Goal: Answer question/provide support: Share knowledge or assist other users

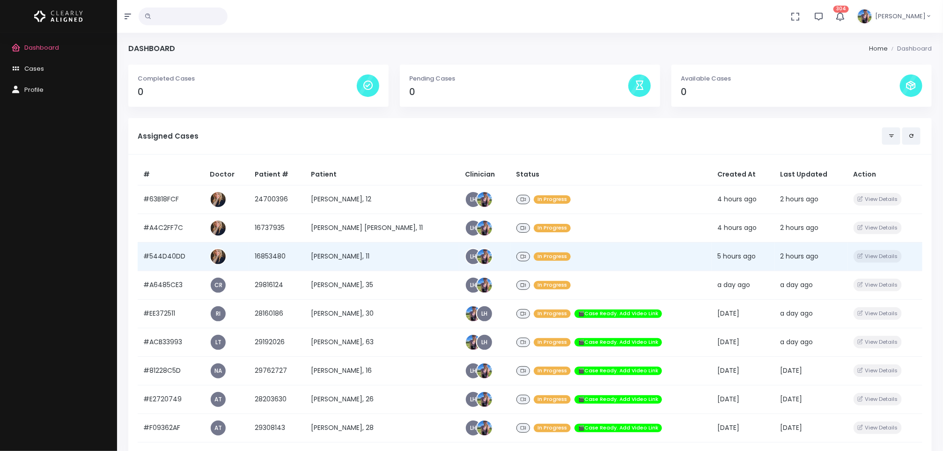
click at [325, 259] on td "[PERSON_NAME], 11" at bounding box center [382, 256] width 154 height 29
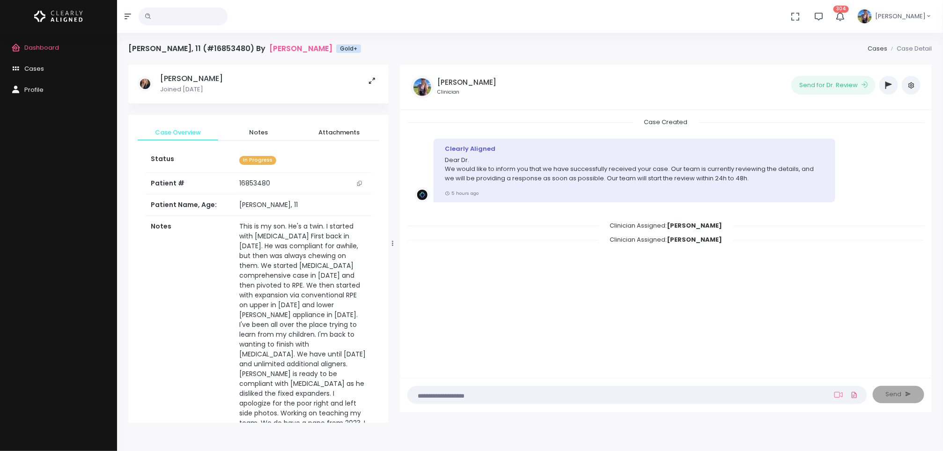
click at [360, 184] on icon "scrollable content" at bounding box center [359, 183] width 5 height 5
click at [27, 51] on span "Dashboard" at bounding box center [41, 47] width 35 height 9
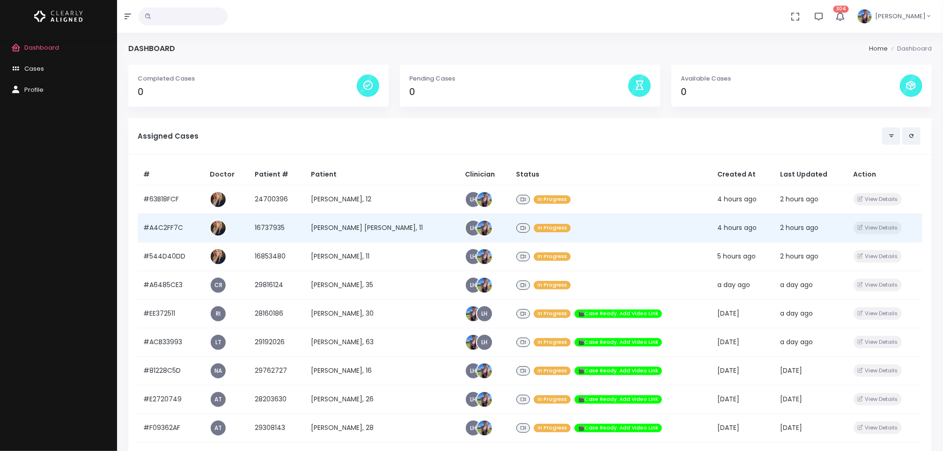
click at [343, 217] on td "[PERSON_NAME] [PERSON_NAME], 11" at bounding box center [382, 228] width 154 height 29
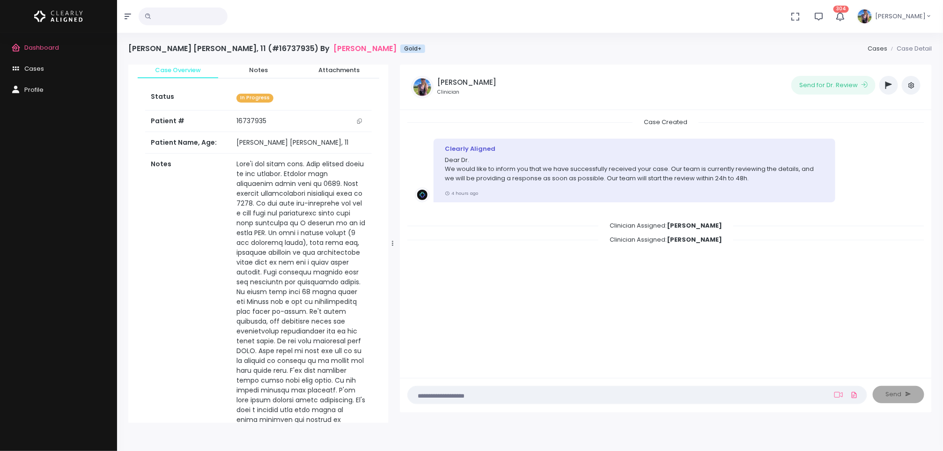
scroll to position [63, 0]
click at [360, 121] on icon "scrollable content" at bounding box center [359, 120] width 5 height 5
click at [44, 49] on span "Dashboard" at bounding box center [41, 47] width 35 height 9
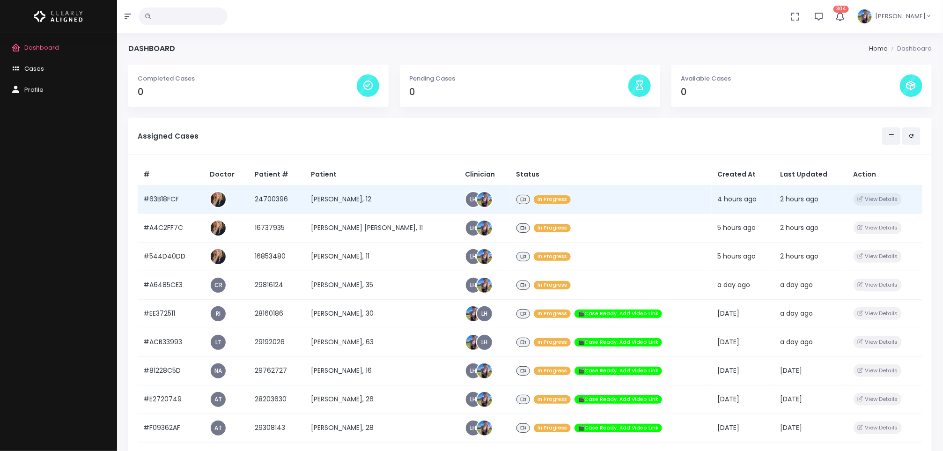
click at [343, 207] on td "[PERSON_NAME], 12" at bounding box center [382, 199] width 154 height 29
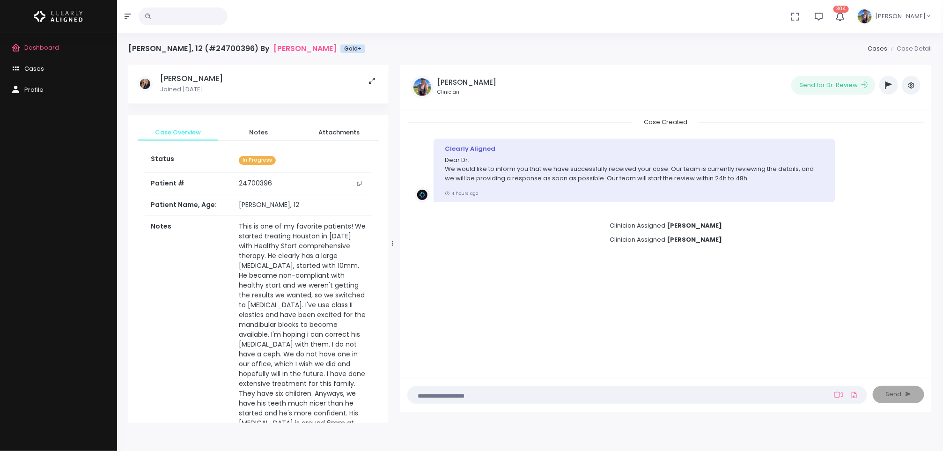
click at [360, 182] on icon "scrollable content" at bounding box center [359, 183] width 5 height 5
click at [322, 184] on td "24700396" at bounding box center [302, 184] width 139 height 22
click at [367, 185] on td "24700396" at bounding box center [302, 184] width 139 height 22
click at [363, 184] on button "scrollable content" at bounding box center [359, 183] width 13 height 10
click at [53, 48] on span "Dashboard" at bounding box center [41, 47] width 35 height 9
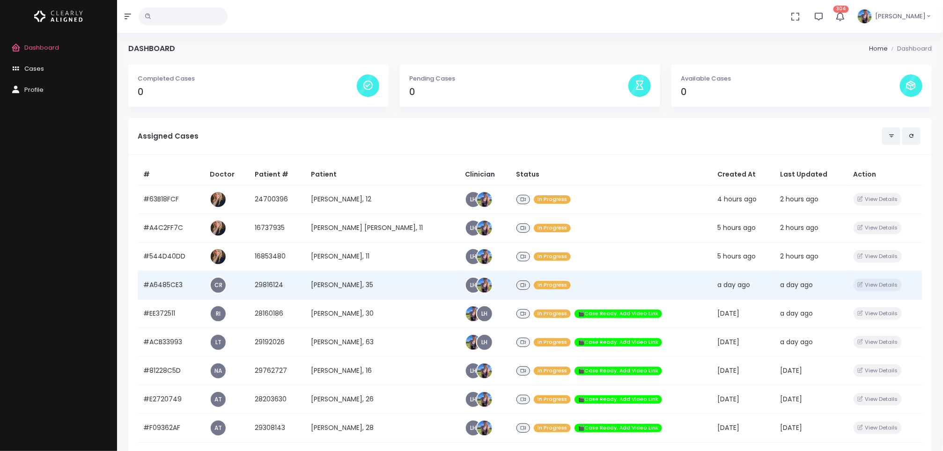
click at [348, 278] on td "[PERSON_NAME], 35" at bounding box center [382, 285] width 154 height 29
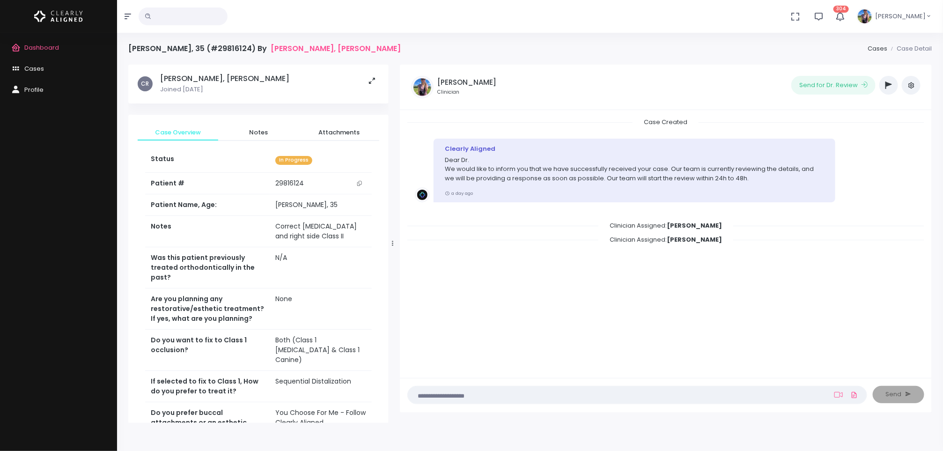
scroll to position [260, 0]
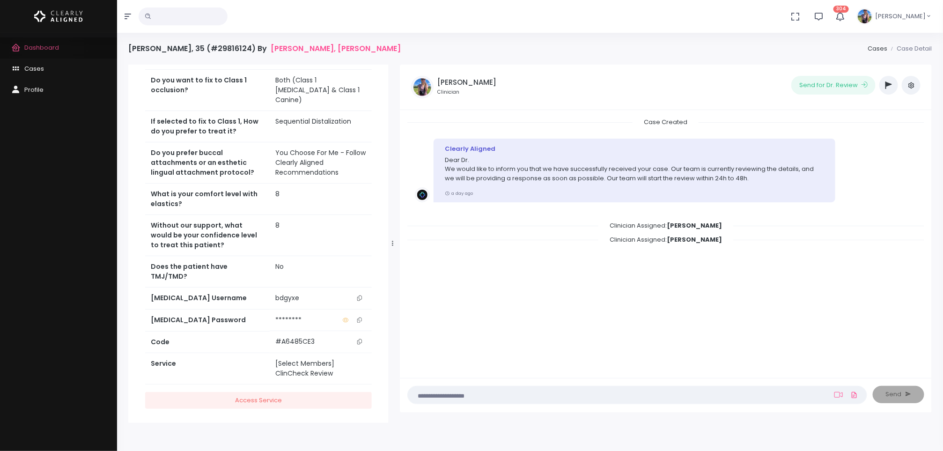
click at [48, 52] on link "Dashboard" at bounding box center [58, 47] width 117 height 21
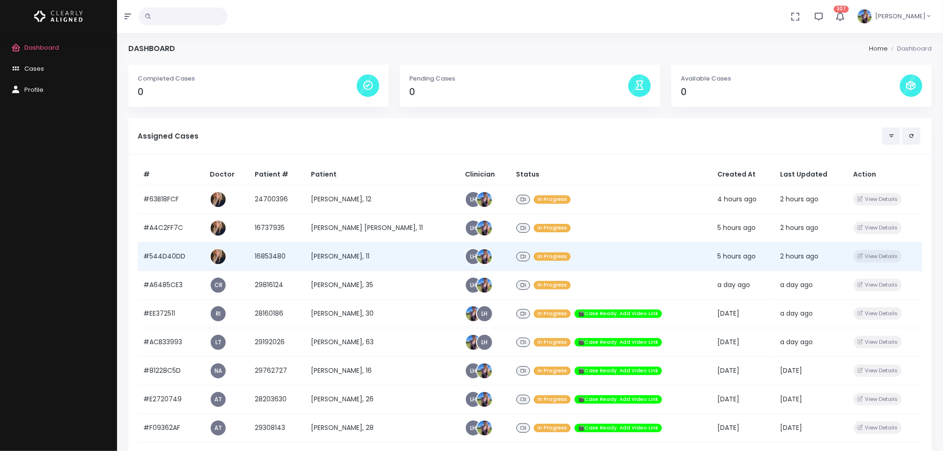
click at [358, 263] on td "[PERSON_NAME], 11" at bounding box center [382, 256] width 154 height 29
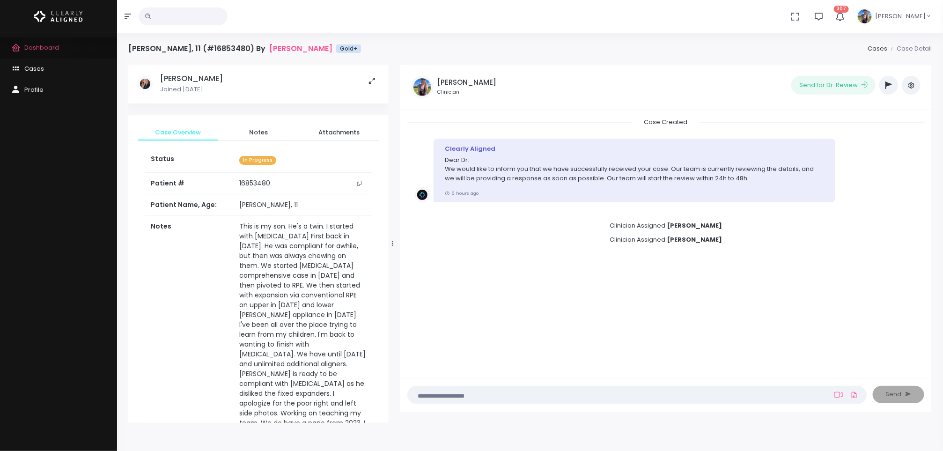
click at [51, 48] on span "Dashboard" at bounding box center [41, 47] width 35 height 9
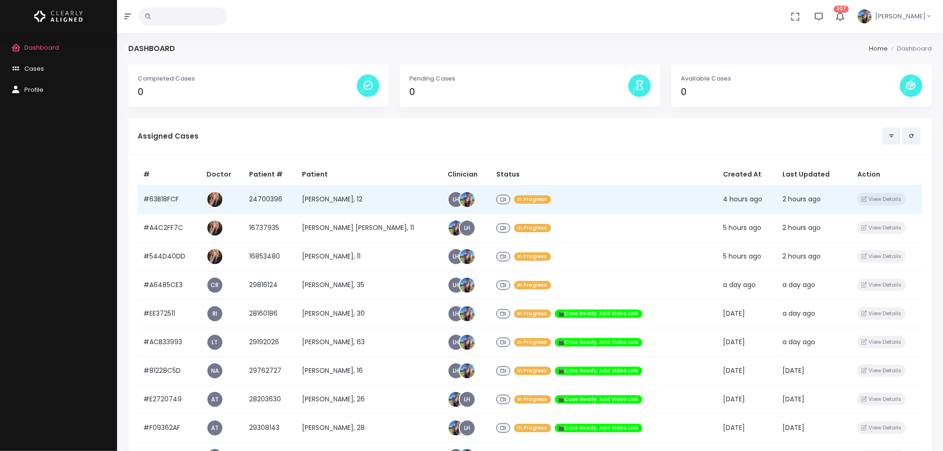
click at [323, 205] on td "[PERSON_NAME], 12" at bounding box center [369, 199] width 146 height 29
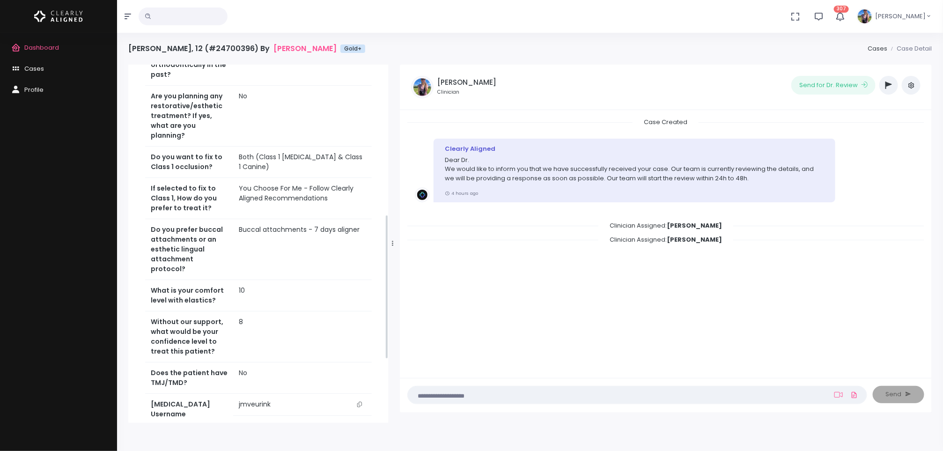
scroll to position [526, 0]
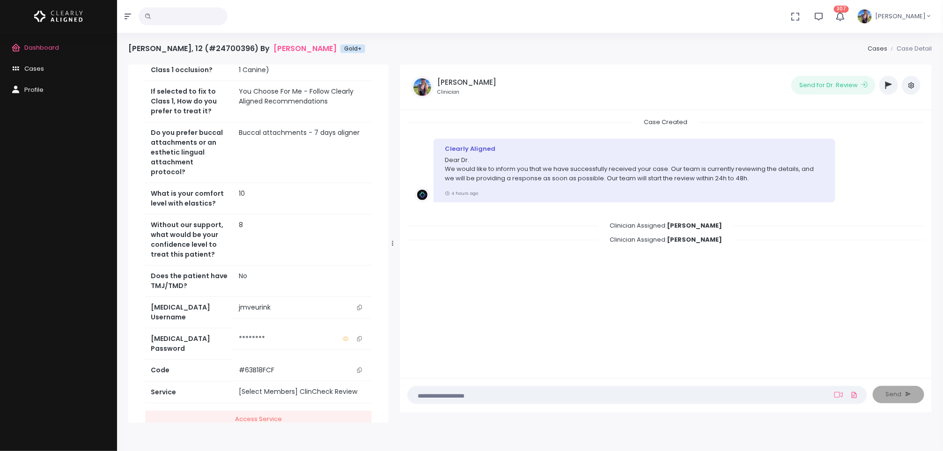
click at [357, 305] on icon "scrollable content" at bounding box center [359, 307] width 5 height 5
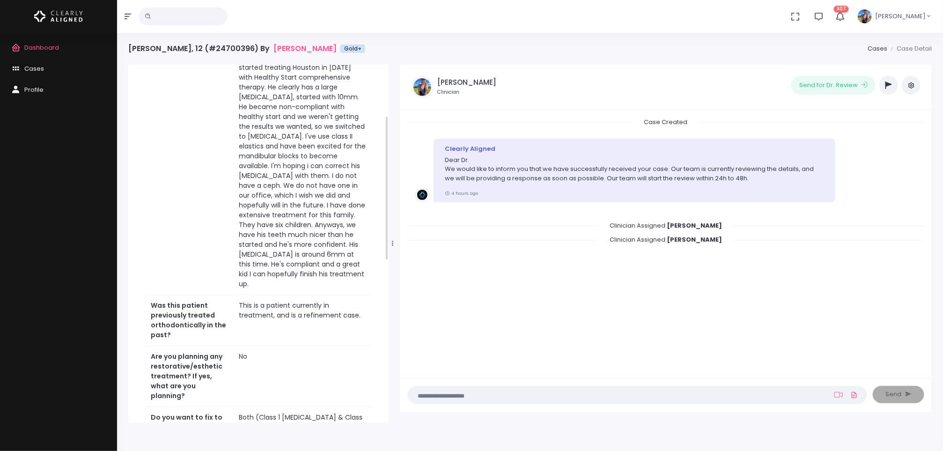
scroll to position [0, 0]
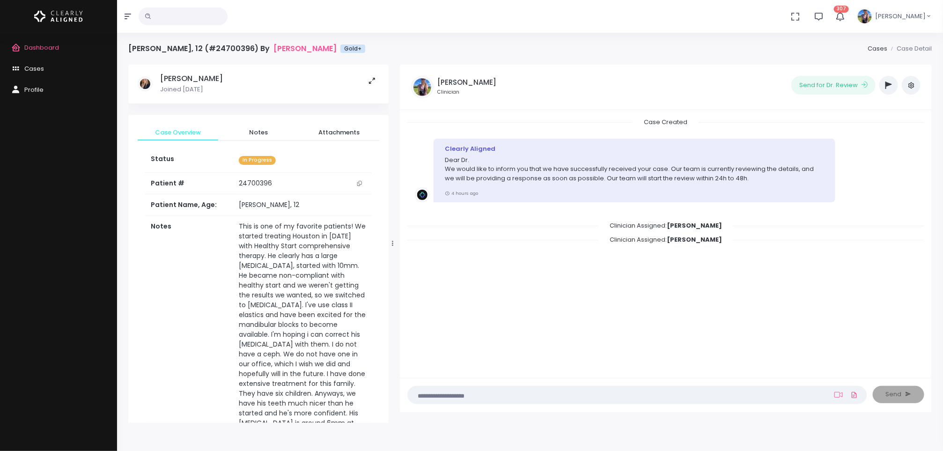
click at [43, 45] on span "Dashboard" at bounding box center [41, 47] width 35 height 9
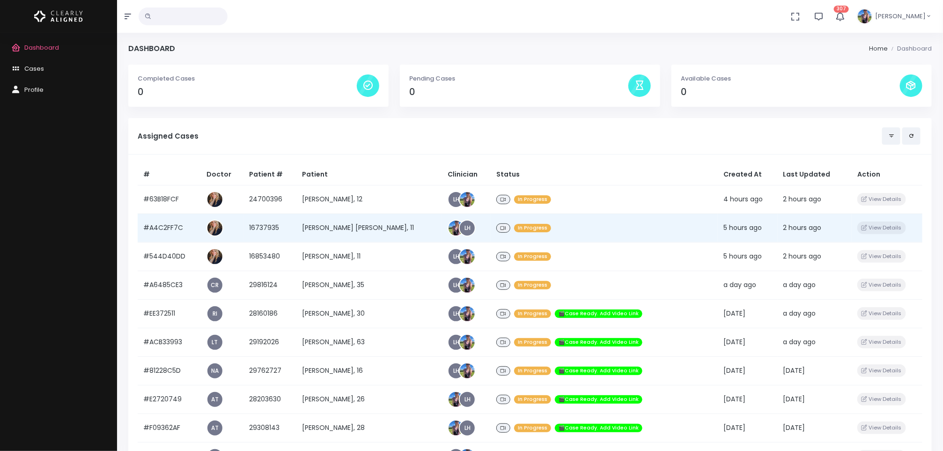
click at [348, 229] on td "[PERSON_NAME] [PERSON_NAME], 11" at bounding box center [369, 228] width 146 height 29
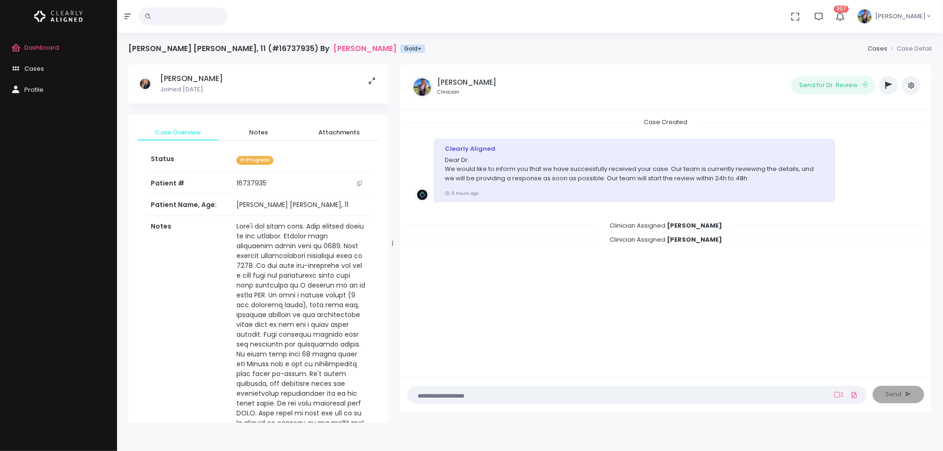
click at [46, 45] on span "Dashboard" at bounding box center [41, 47] width 35 height 9
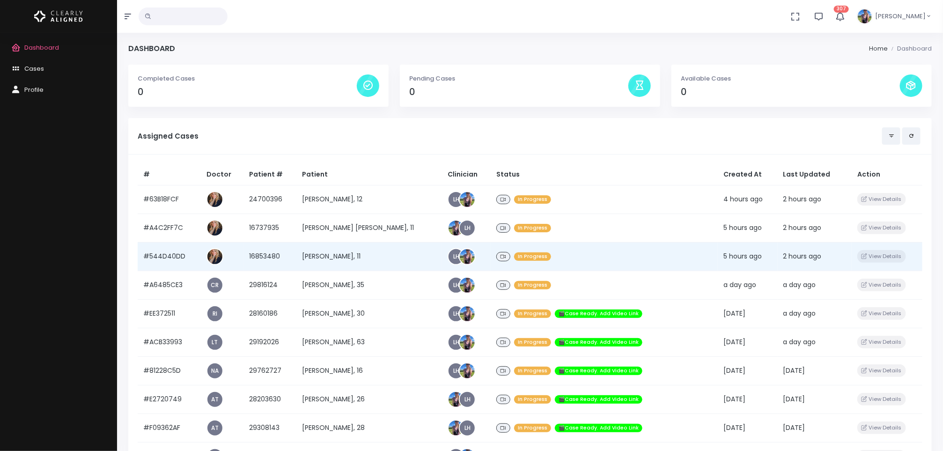
click at [338, 252] on td "[PERSON_NAME], 11" at bounding box center [369, 256] width 146 height 29
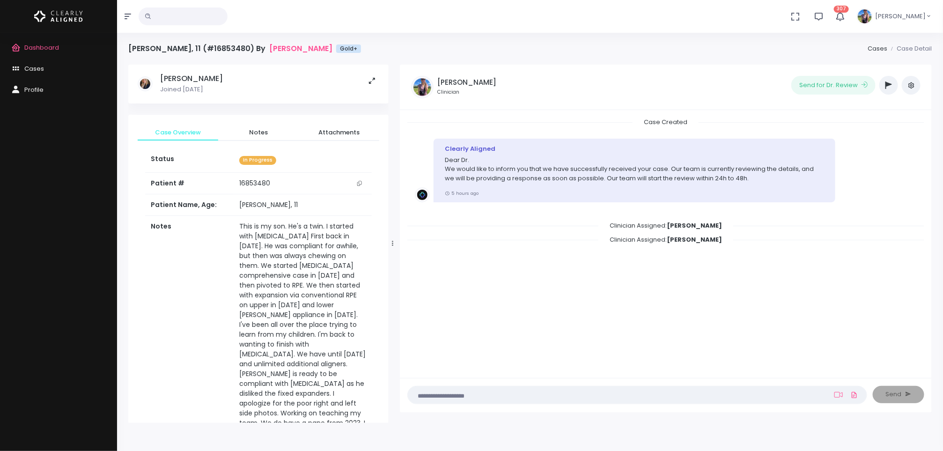
scroll to position [0, 0]
click at [339, 131] on span "Attachments" at bounding box center [339, 131] width 66 height 9
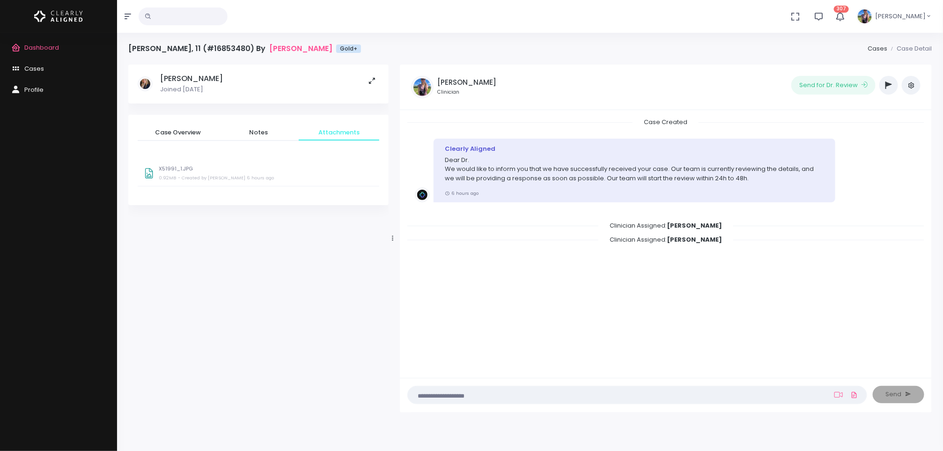
click at [246, 179] on small "- Created by [PERSON_NAME] 6 hours ago" at bounding box center [226, 178] width 96 height 6
click at [54, 45] on span "Dashboard" at bounding box center [41, 47] width 35 height 9
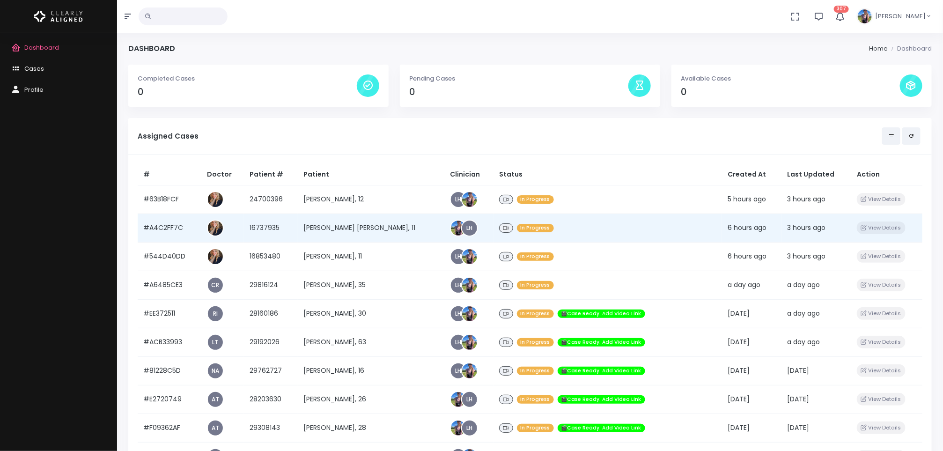
click at [326, 233] on td "[PERSON_NAME] [PERSON_NAME], 11" at bounding box center [371, 228] width 147 height 29
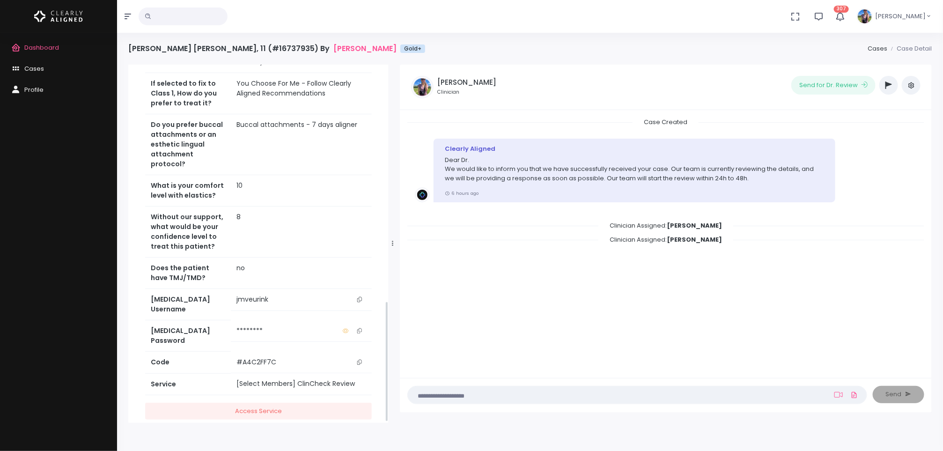
scroll to position [702, 0]
click at [887, 85] on icon "button" at bounding box center [889, 84] width 7 height 7
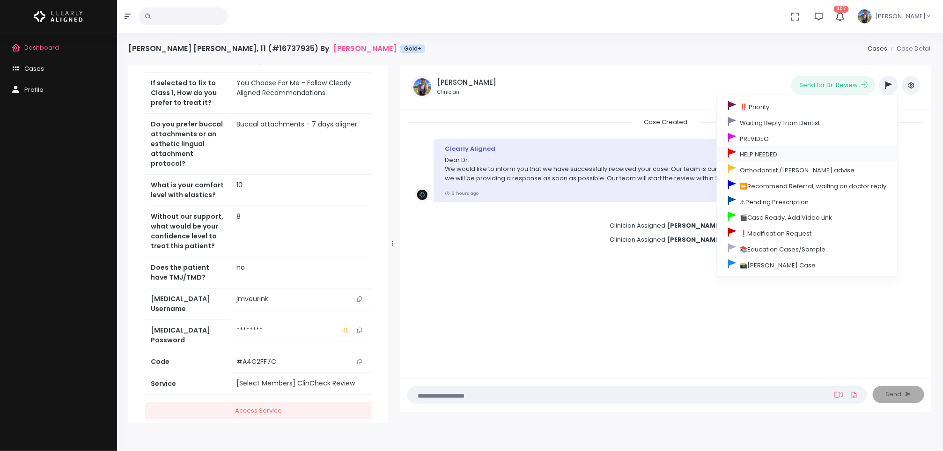
click at [772, 152] on link "HELP NEEDED" at bounding box center [807, 154] width 181 height 16
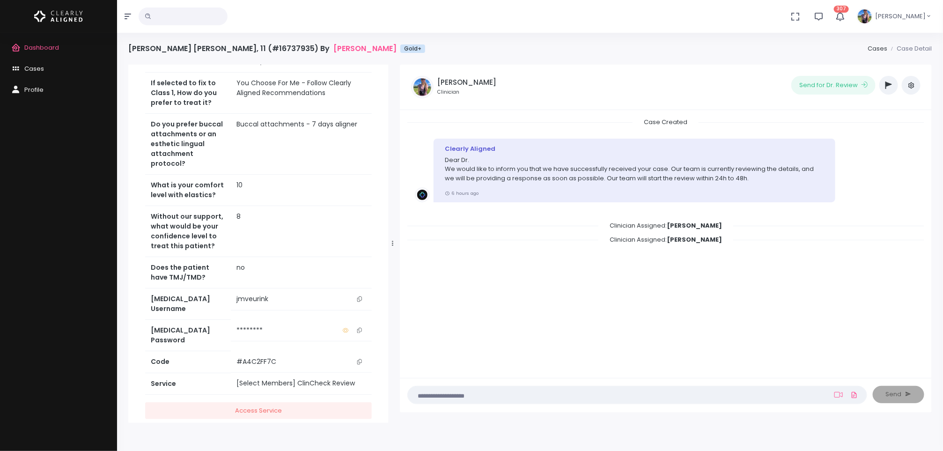
scroll to position [748, 0]
click at [45, 44] on span "Dashboard" at bounding box center [41, 47] width 35 height 9
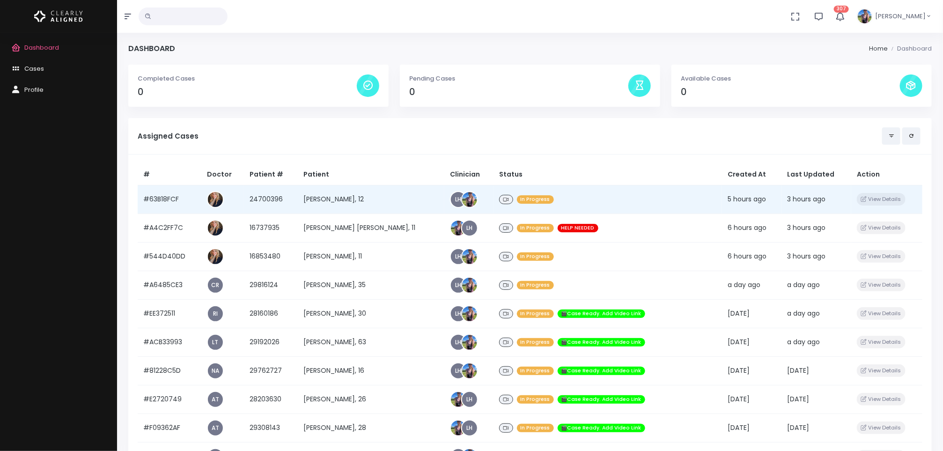
click at [348, 197] on td "[PERSON_NAME], 12" at bounding box center [371, 199] width 147 height 29
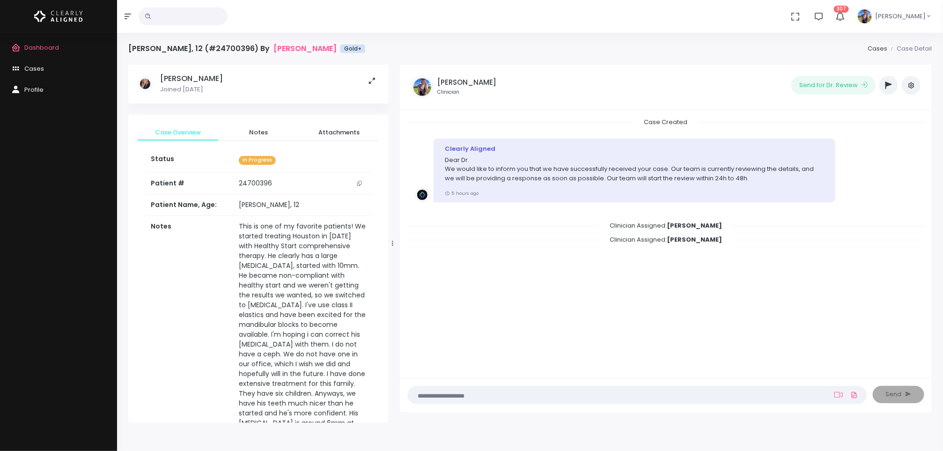
click at [889, 85] on icon "button" at bounding box center [889, 84] width 7 height 7
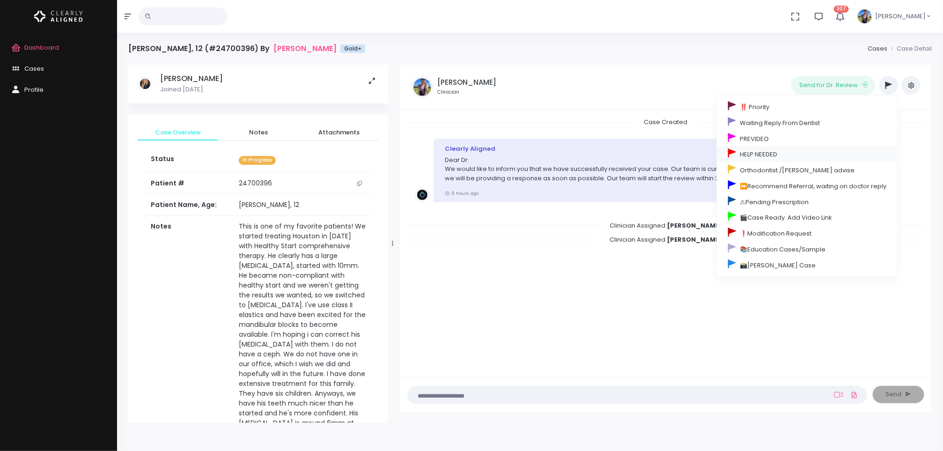
click at [766, 158] on link "HELP NEEDED" at bounding box center [807, 154] width 181 height 16
